Goal: Transaction & Acquisition: Download file/media

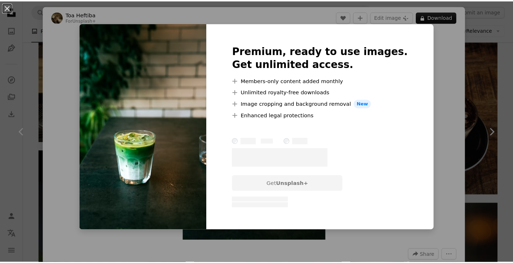
scroll to position [1188, 0]
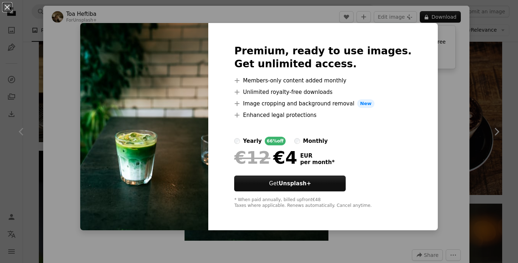
click at [443, 84] on div "An X shape Premium, ready to use images. Get unlimited access. A plus sign Memb…" at bounding box center [259, 131] width 518 height 263
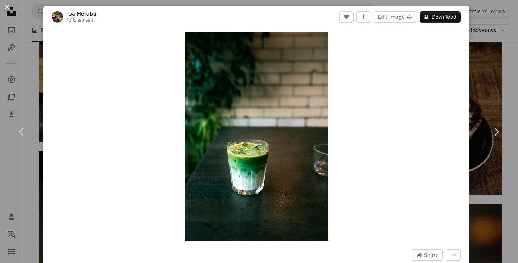
click at [479, 68] on div "An X shape Chevron left Chevron right Toa Heftiba For Unsplash+ A heart A plus …" at bounding box center [259, 131] width 518 height 263
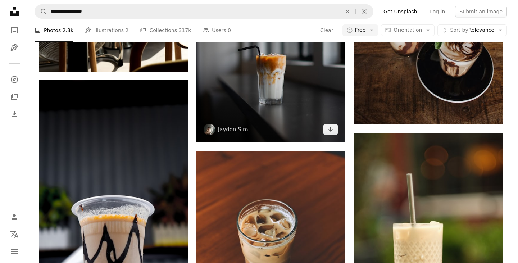
scroll to position [1260, 0]
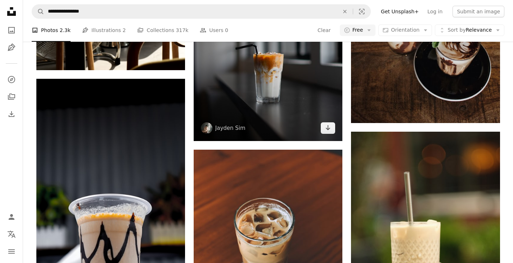
click at [282, 100] on img at bounding box center [268, 48] width 149 height 186
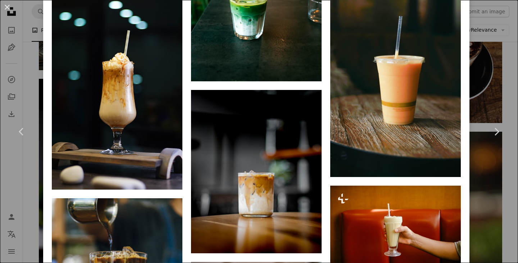
scroll to position [2592, 0]
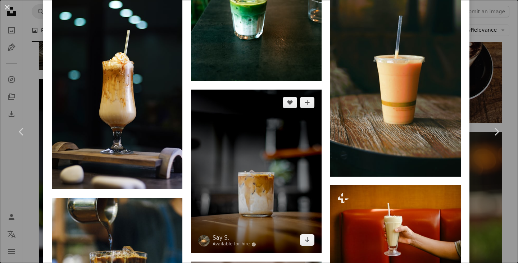
click at [263, 125] on img at bounding box center [256, 171] width 131 height 163
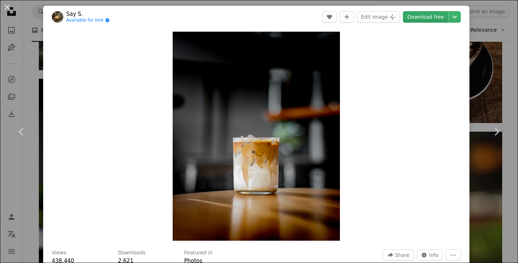
click at [431, 17] on link "Download free" at bounding box center [425, 17] width 45 height 12
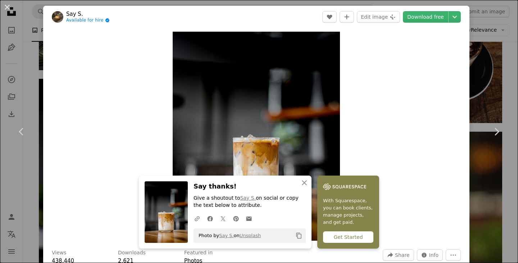
click at [479, 64] on div "An X shape Chevron left Chevron right An X shape Close Say thanks! Give a shout…" at bounding box center [259, 131] width 518 height 263
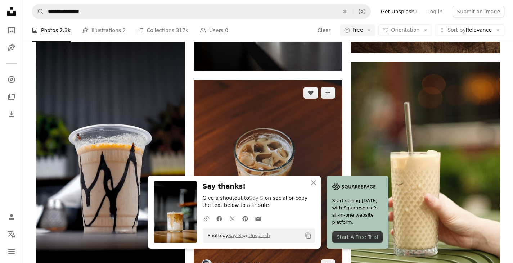
scroll to position [1332, 0]
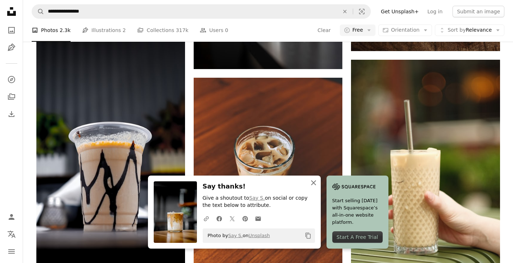
click at [313, 183] on icon "button" at bounding box center [313, 182] width 5 height 5
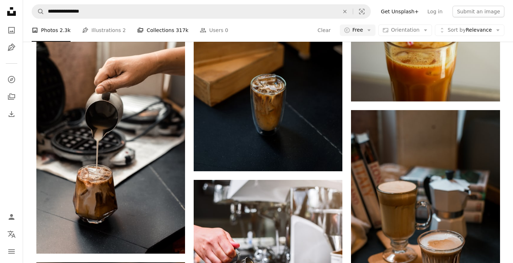
scroll to position [2880, 0]
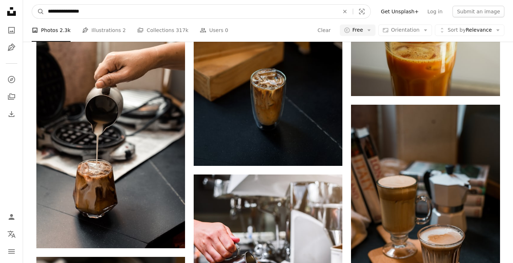
drag, startPoint x: 106, startPoint y: 8, endPoint x: 9, endPoint y: 11, distance: 97.6
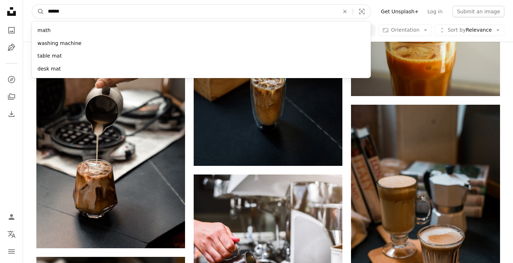
type input "******"
click at [32, 5] on button "A magnifying glass" at bounding box center [38, 12] width 12 height 14
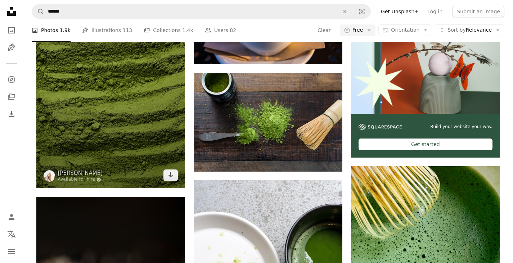
scroll to position [216, 0]
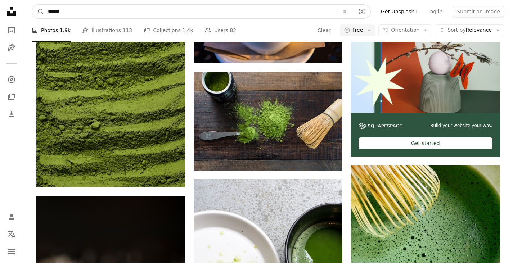
click at [123, 14] on input "******" at bounding box center [190, 12] width 293 height 14
type input "**********"
click at [32, 5] on button "A magnifying glass" at bounding box center [38, 12] width 12 height 14
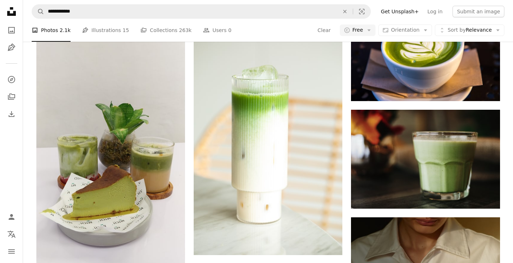
scroll to position [396, 0]
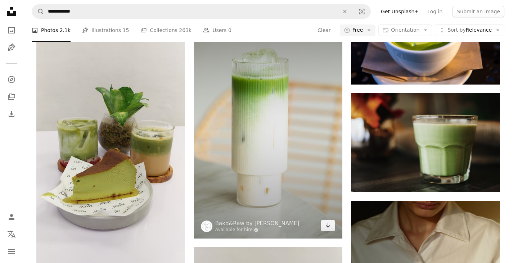
click at [299, 138] on img at bounding box center [268, 126] width 149 height 223
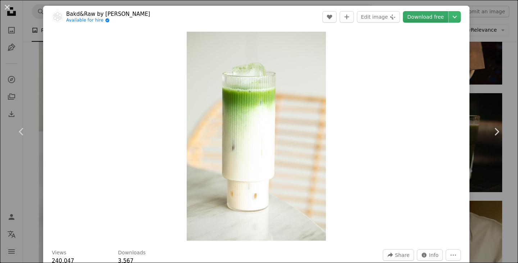
click at [413, 17] on link "Download free" at bounding box center [425, 17] width 45 height 12
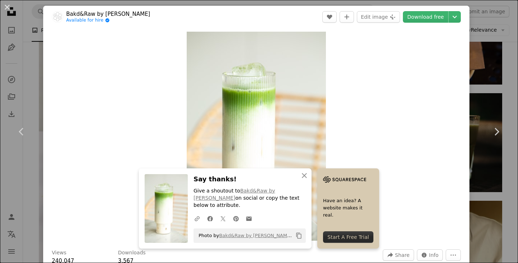
click at [480, 60] on div "An X shape Chevron left Chevron right An X shape Close Say thanks! Give a shout…" at bounding box center [259, 131] width 518 height 263
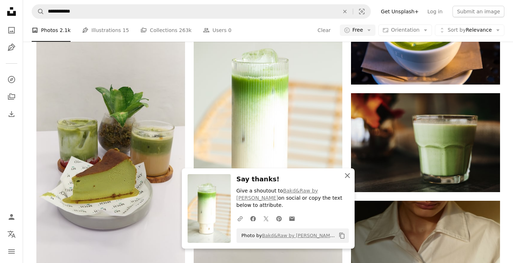
click at [347, 180] on icon "An X shape" at bounding box center [347, 175] width 9 height 9
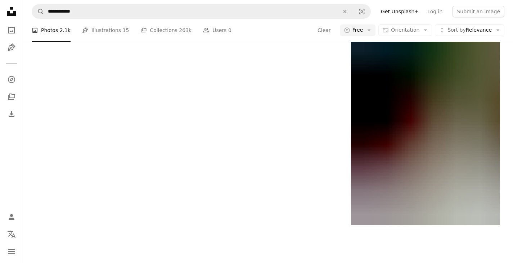
scroll to position [1512, 0]
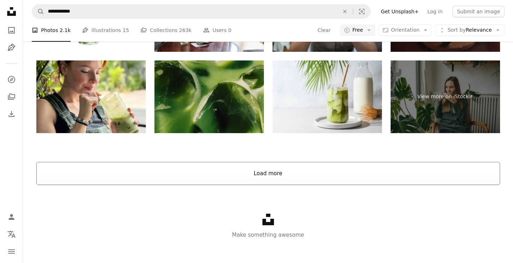
click at [267, 179] on button "Load more" at bounding box center [268, 173] width 464 height 23
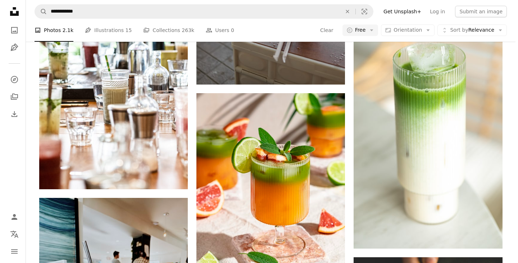
scroll to position [3348, 0]
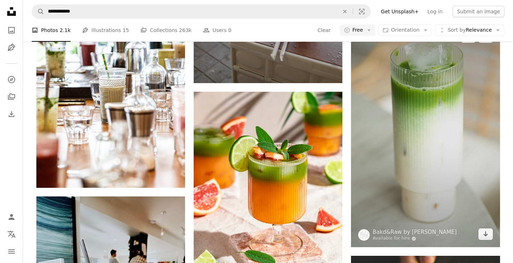
click at [453, 161] on img at bounding box center [425, 135] width 149 height 223
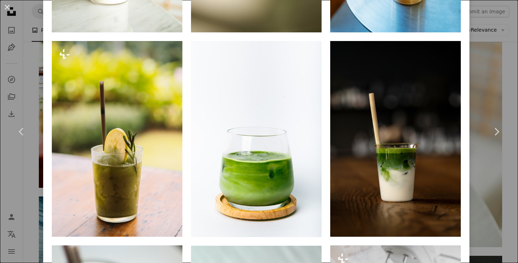
scroll to position [684, 0]
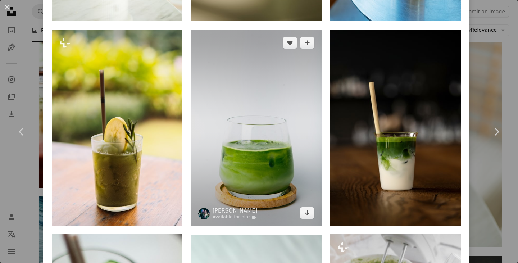
click at [277, 150] on img at bounding box center [256, 128] width 131 height 196
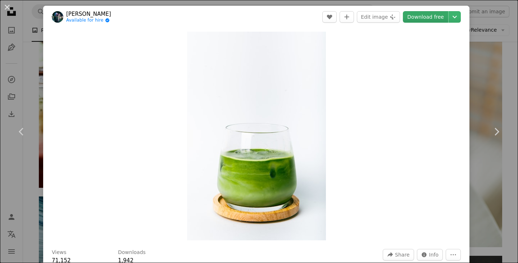
click at [418, 17] on link "Download free" at bounding box center [425, 17] width 45 height 12
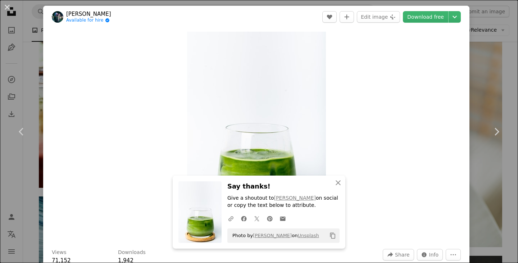
click at [480, 68] on div "An X shape Chevron left Chevron right An X shape Close Say thanks! Give a shout…" at bounding box center [259, 131] width 518 height 263
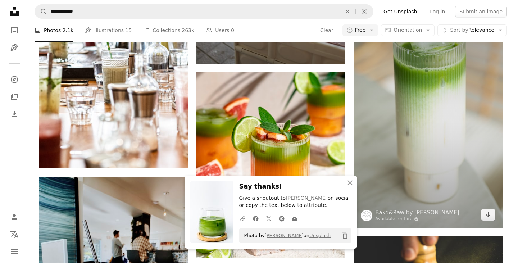
scroll to position [3384, 0]
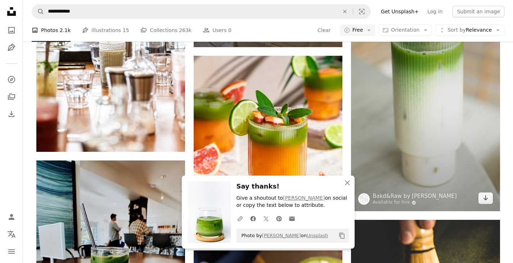
click at [417, 109] on img at bounding box center [425, 99] width 149 height 223
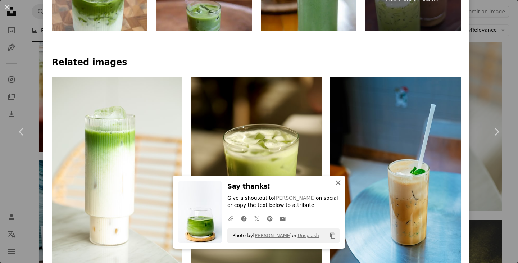
click at [337, 180] on icon "An X shape" at bounding box center [338, 183] width 9 height 9
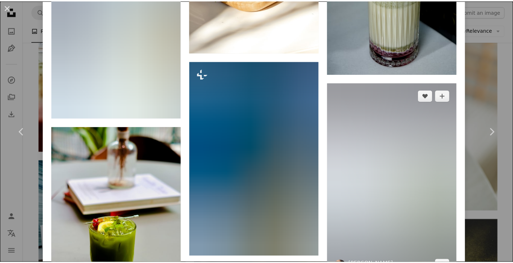
scroll to position [2484, 0]
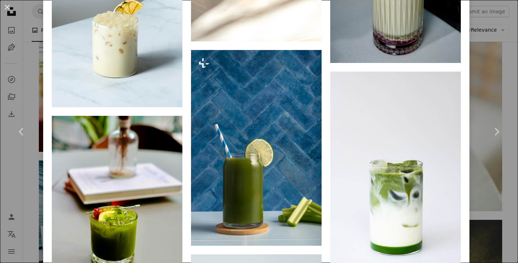
click at [489, 56] on div "An X shape Chevron left Chevron right Bakd&Raw by [PERSON_NAME] Available for h…" at bounding box center [259, 131] width 518 height 263
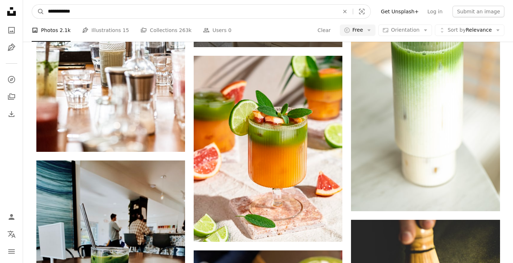
drag, startPoint x: 41, startPoint y: 10, endPoint x: 26, endPoint y: 14, distance: 15.3
click at [26, 14] on nav "**********" at bounding box center [268, 11] width 490 height 23
type input "**********"
click at [32, 5] on button "A magnifying glass" at bounding box center [38, 12] width 12 height 14
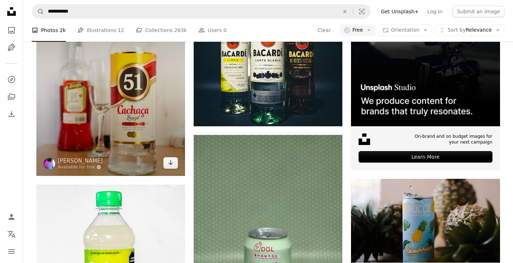
scroll to position [216, 0]
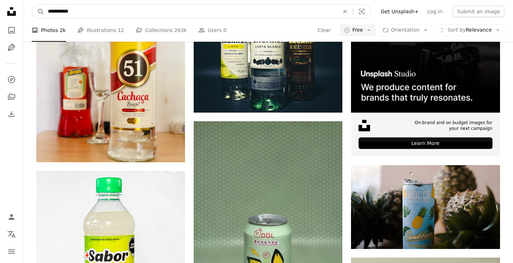
click at [51, 12] on input "**********" at bounding box center [190, 12] width 293 height 14
type input "**********"
click at [32, 5] on button "A magnifying glass" at bounding box center [38, 12] width 12 height 14
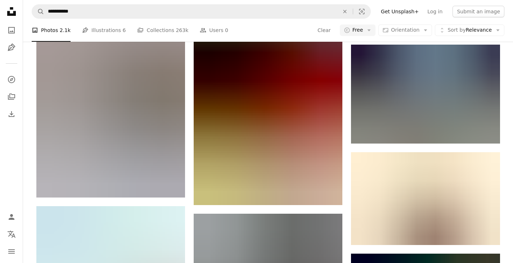
scroll to position [432, 0]
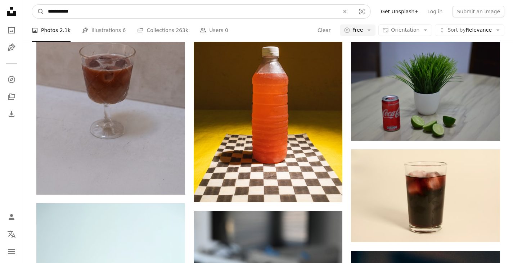
click at [57, 12] on input "**********" at bounding box center [190, 12] width 293 height 14
click at [162, 11] on input "**********" at bounding box center [190, 12] width 293 height 14
paste input "Find visuals sitewide"
type input "**********"
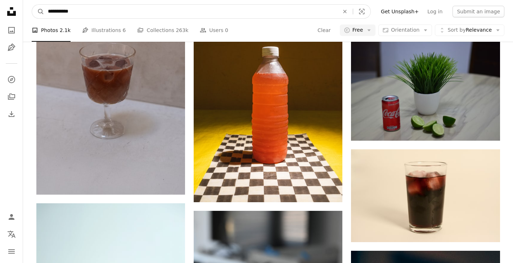
click at [32, 5] on button "A magnifying glass" at bounding box center [38, 12] width 12 height 14
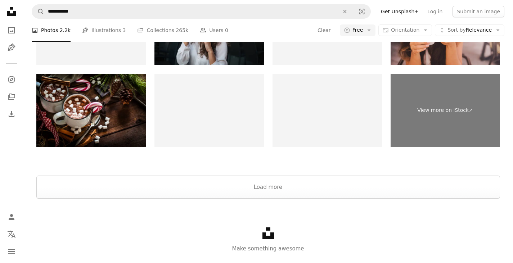
scroll to position [1536, 0]
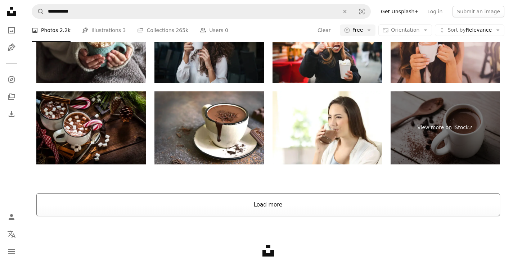
click at [271, 201] on button "Load more" at bounding box center [268, 204] width 464 height 23
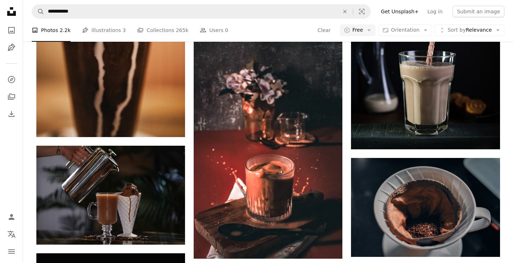
scroll to position [6108, 0]
